Goal: Navigation & Orientation: Go to known website

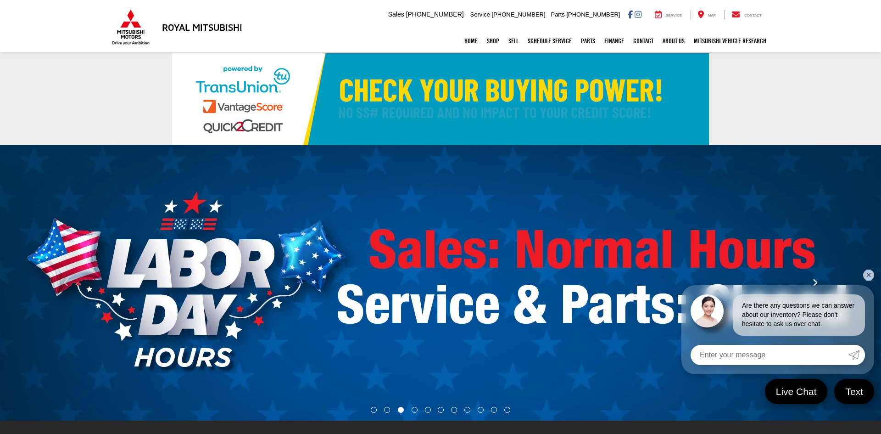
click at [867, 276] on link "✕" at bounding box center [868, 274] width 11 height 11
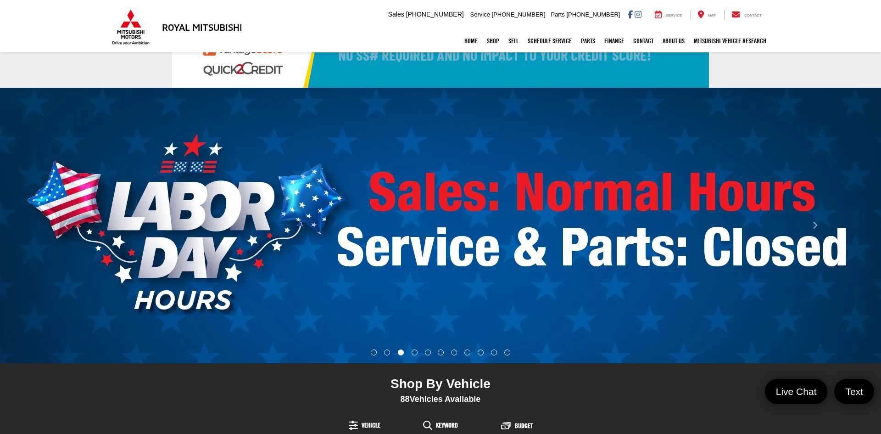
scroll to position [68, 0]
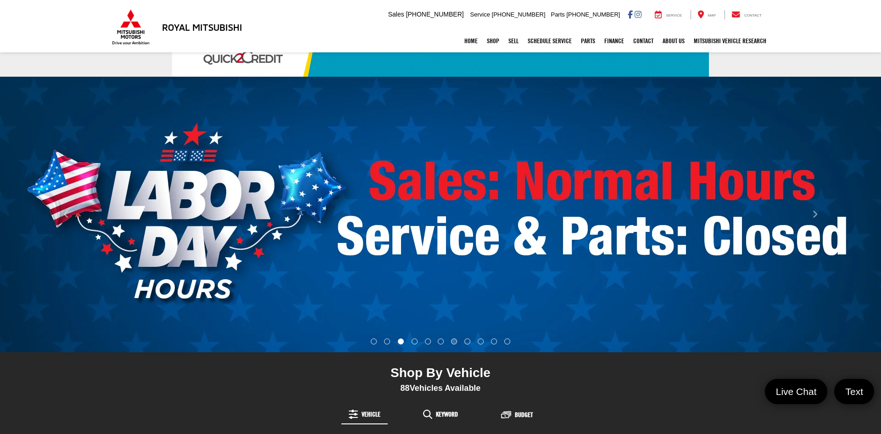
click at [454, 342] on li "Go to slide number 7." at bounding box center [454, 341] width 6 height 6
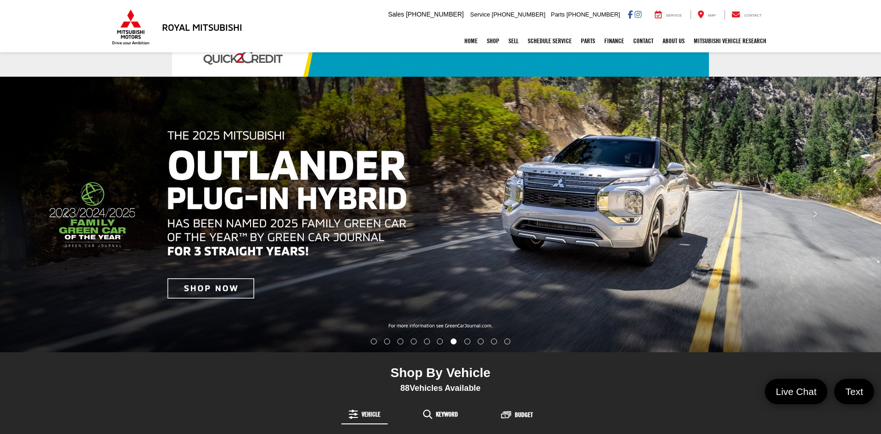
click at [209, 32] on div "Home Shop All Vehicles New Vehicles Pre-Owned Vehicles New Specials Demo Specia…" at bounding box center [440, 40] width 661 height 23
click at [237, 29] on h3 "Royal Mitsubishi" at bounding box center [202, 27] width 80 height 10
click at [121, 27] on img at bounding box center [130, 27] width 41 height 36
